Goal: Task Accomplishment & Management: Complete application form

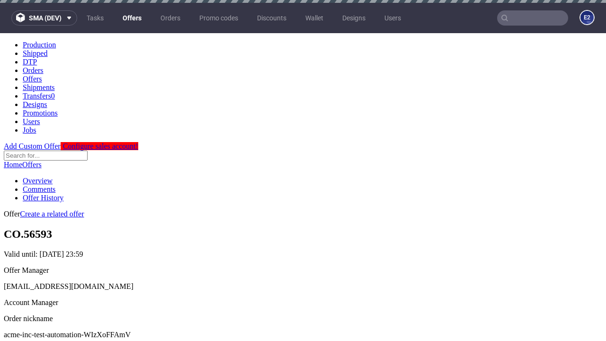
scroll to position [3, 0]
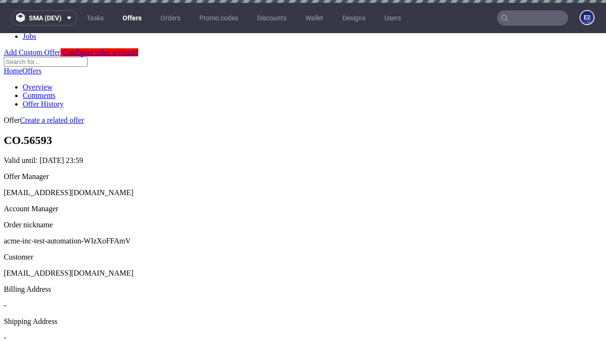
scroll to position [3, 0]
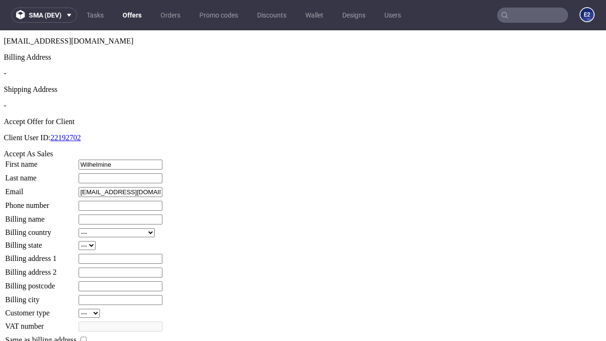
type input "Wilhelmine"
type input "McKenzie"
type input "1509813888"
type input "Dewitt95"
select select "13"
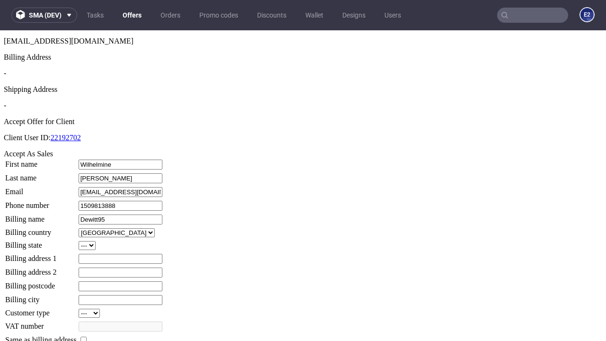
select select "132"
type input "Dewitt95"
type input "281 Leann Wood"
type input "XJ22 2NH"
type input "Gottliebworth"
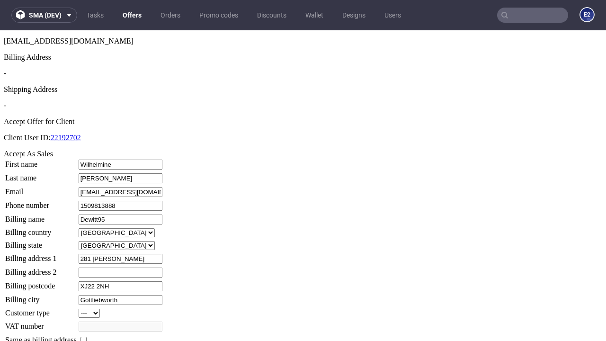
click at [87, 337] on input "checkbox" at bounding box center [84, 340] width 6 height 6
checkbox input "true"
type input "Dewitt95"
select select "13"
type input "281 Leann Wood"
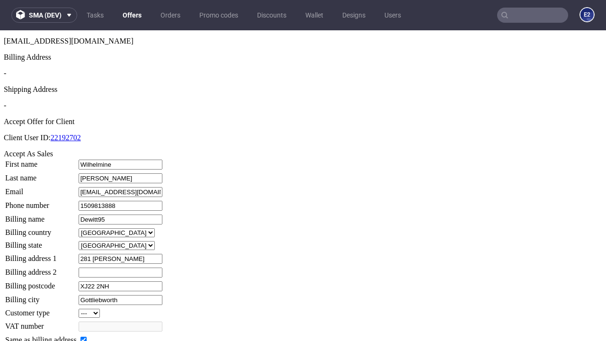
type input "XJ22 2NH"
type input "Gottliebworth"
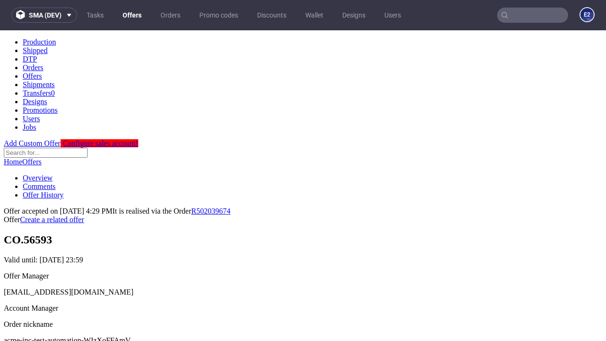
scroll to position [0, 0]
type input "[DATE]"
select select "12214305"
type input "In progress..."
